Goal: Transaction & Acquisition: Book appointment/travel/reservation

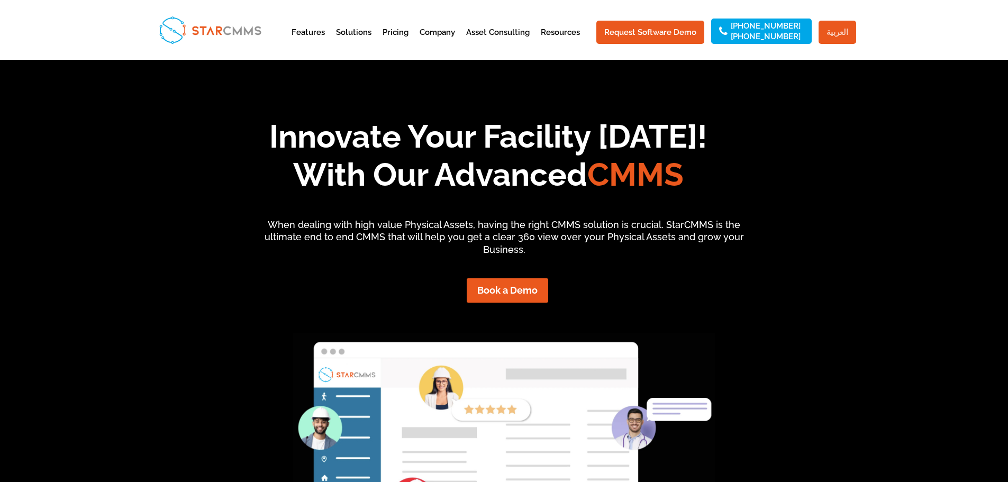
click at [835, 32] on link "العربية" at bounding box center [837, 32] width 38 height 23
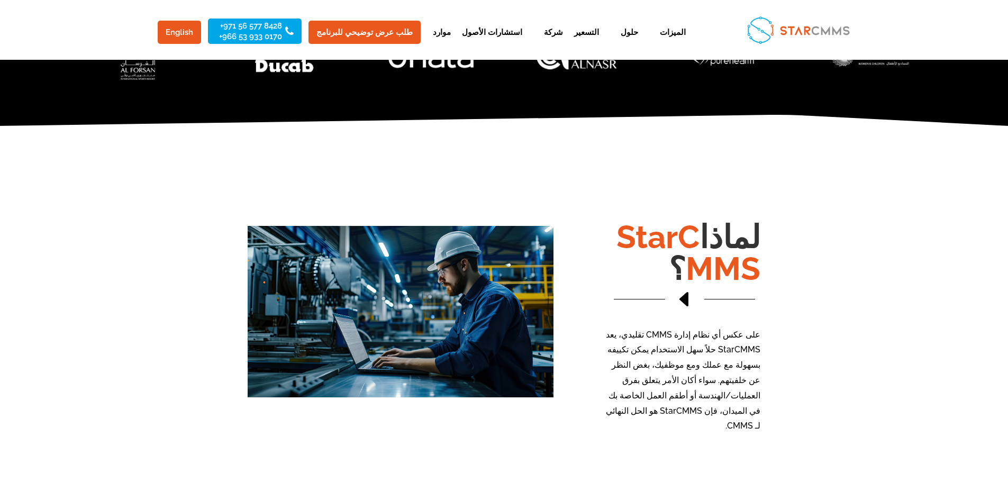
scroll to position [577, 0]
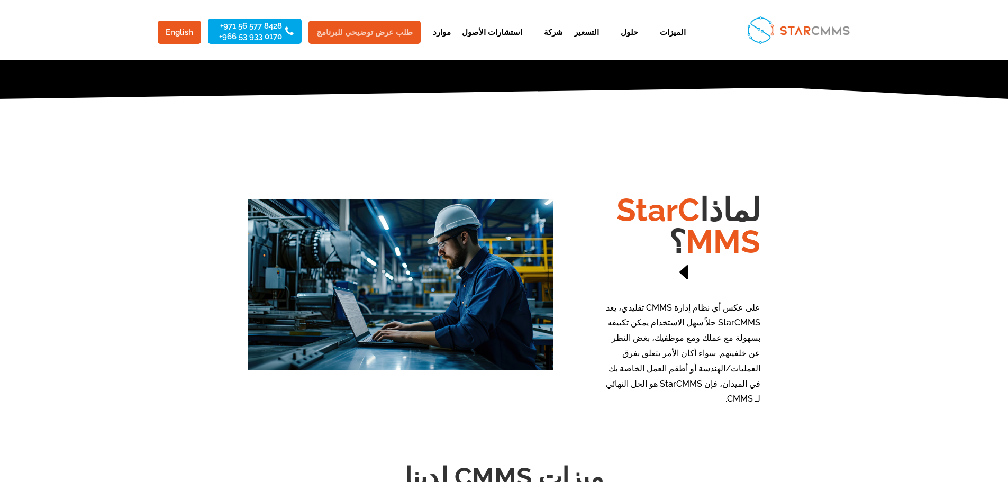
click at [357, 23] on link "طلب عرض توضيحي للبرنامج" at bounding box center [364, 32] width 112 height 23
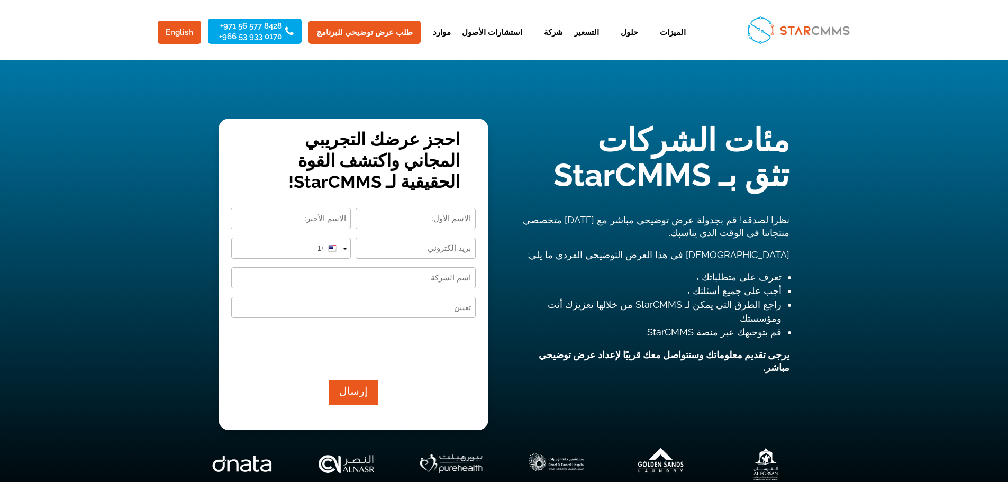
click at [567, 349] on strong "يرجى تقديم معلوماتك وسنتواصل معك قريبًا لإعداد عرض توضيحي مباشر." at bounding box center [663, 361] width 251 height 24
click at [655, 349] on strong "يرجى تقديم معلوماتك وسنتواصل معك قريبًا لإعداد عرض توضيحي مباشر." at bounding box center [663, 361] width 251 height 24
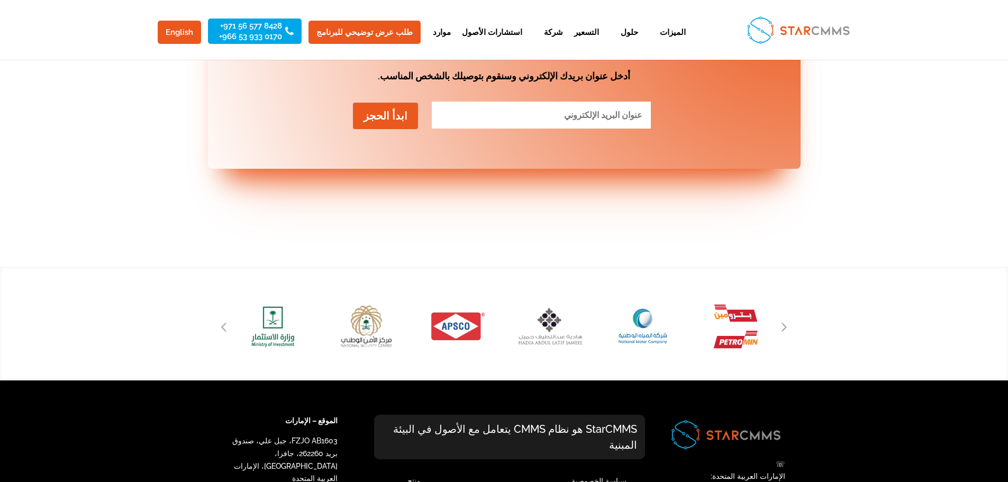
scroll to position [2567, 0]
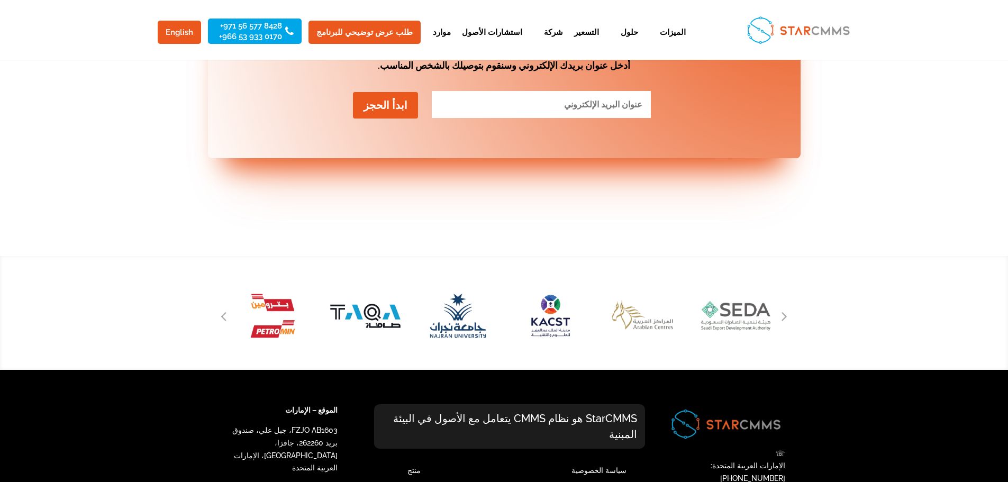
click at [587, 404] on p "StarCMMS هو نظام CMMS يتعامل مع الأصول في البيئة المبنية" at bounding box center [509, 426] width 271 height 44
